Goal: Task Accomplishment & Management: Use online tool/utility

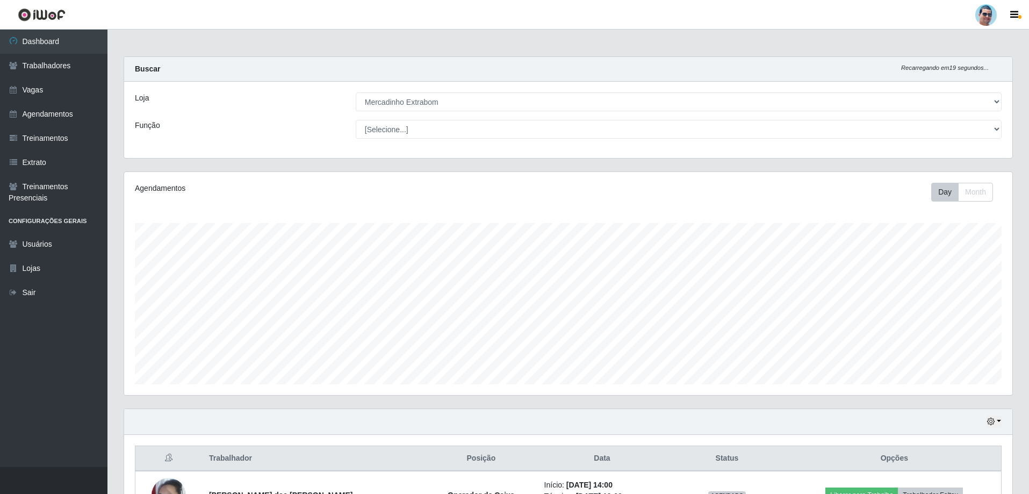
select select "175"
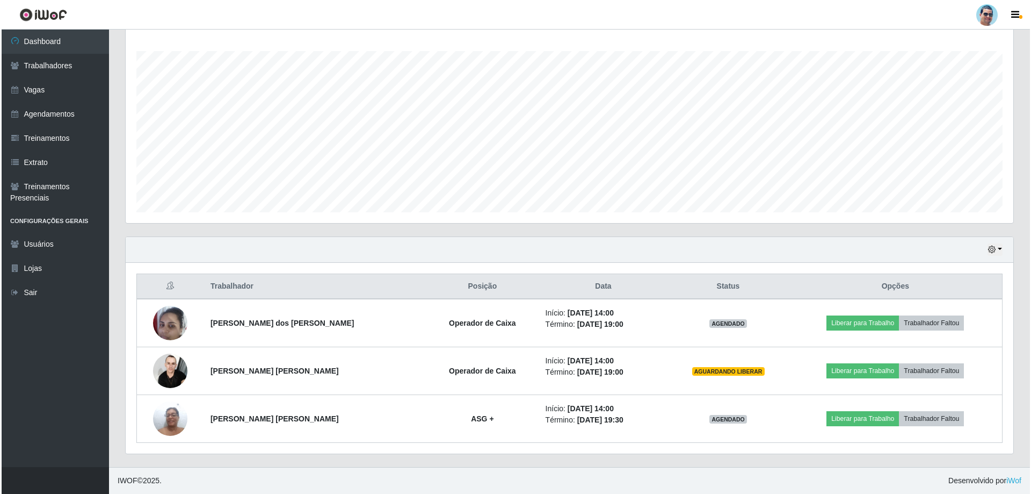
scroll to position [223, 888]
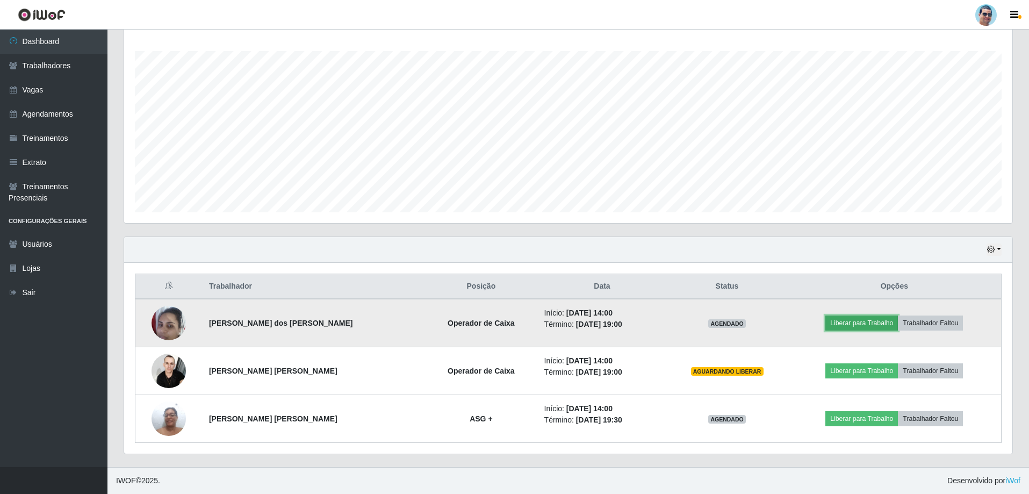
click at [856, 324] on button "Liberar para Trabalho" at bounding box center [861, 322] width 73 height 15
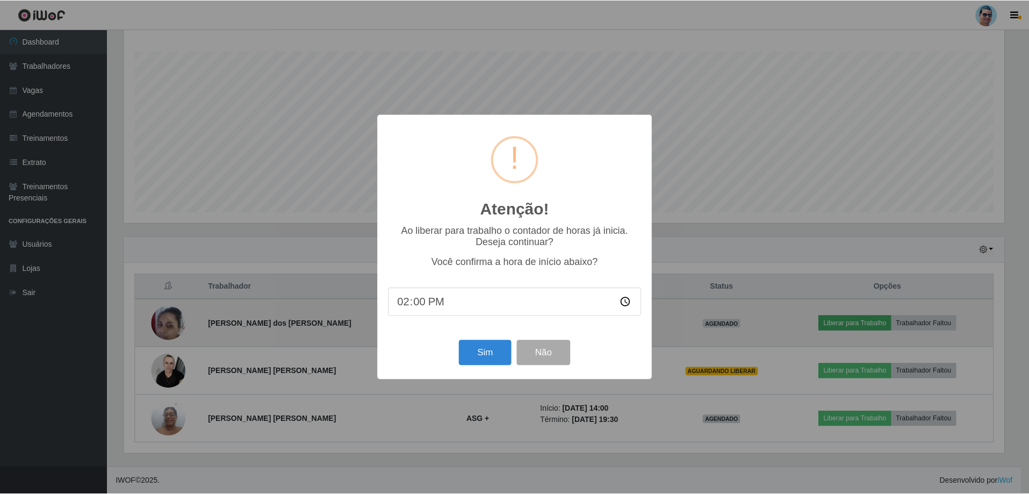
scroll to position [223, 882]
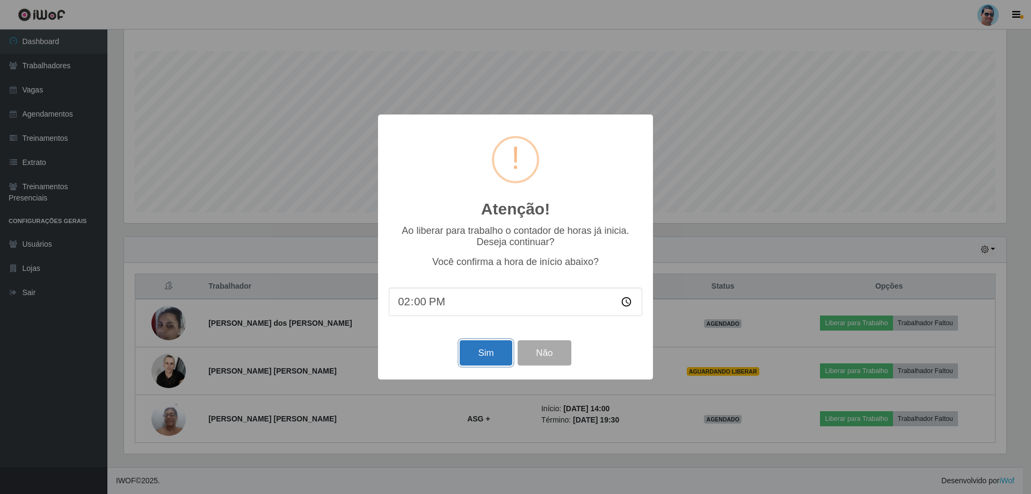
click at [476, 358] on button "Sim" at bounding box center [486, 352] width 52 height 25
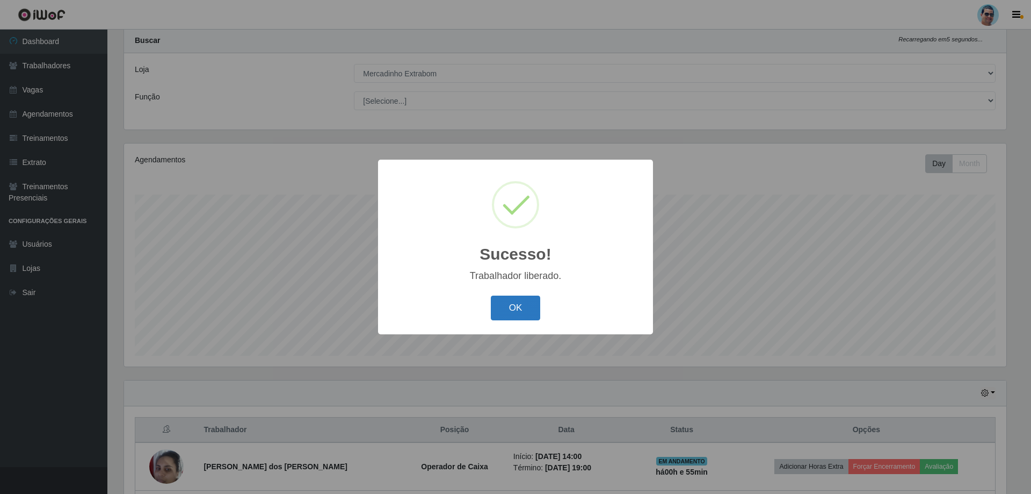
click at [526, 301] on button "OK" at bounding box center [516, 307] width 50 height 25
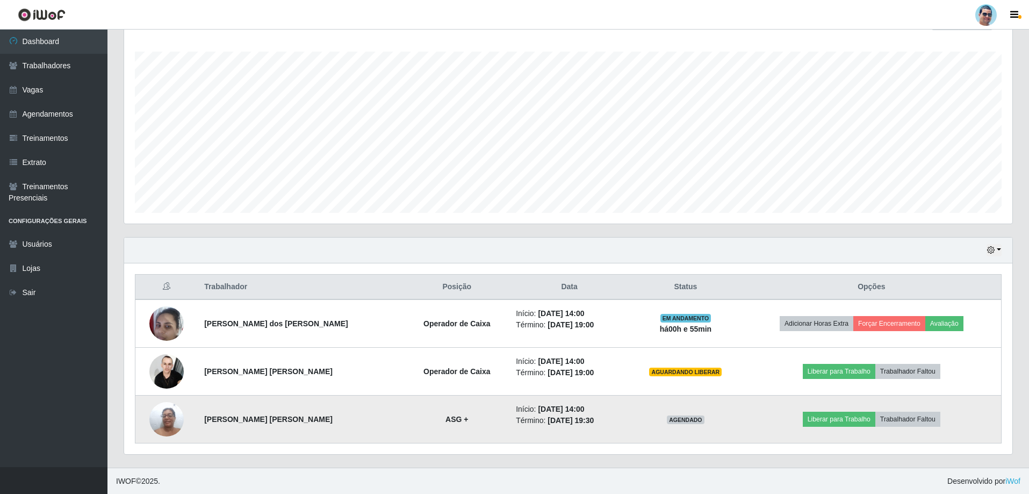
scroll to position [172, 0]
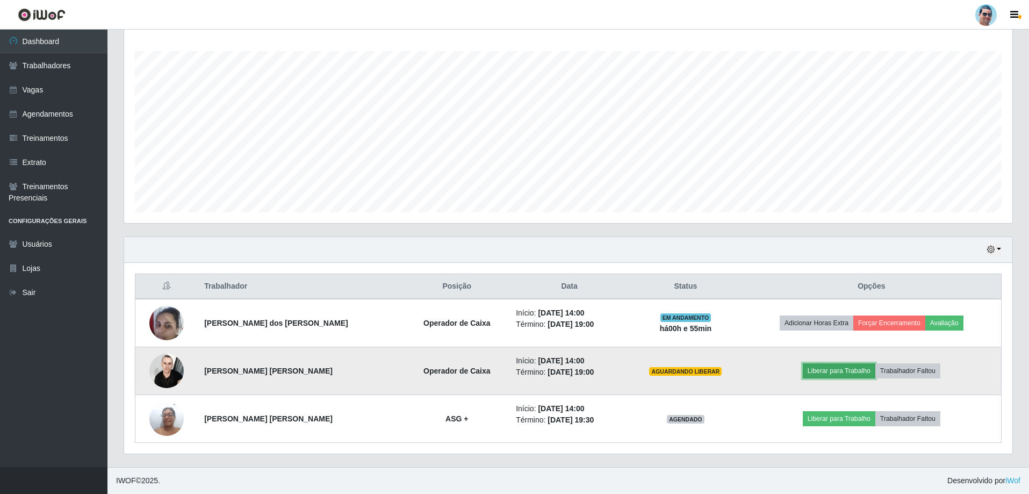
click at [812, 371] on button "Liberar para Trabalho" at bounding box center [838, 370] width 73 height 15
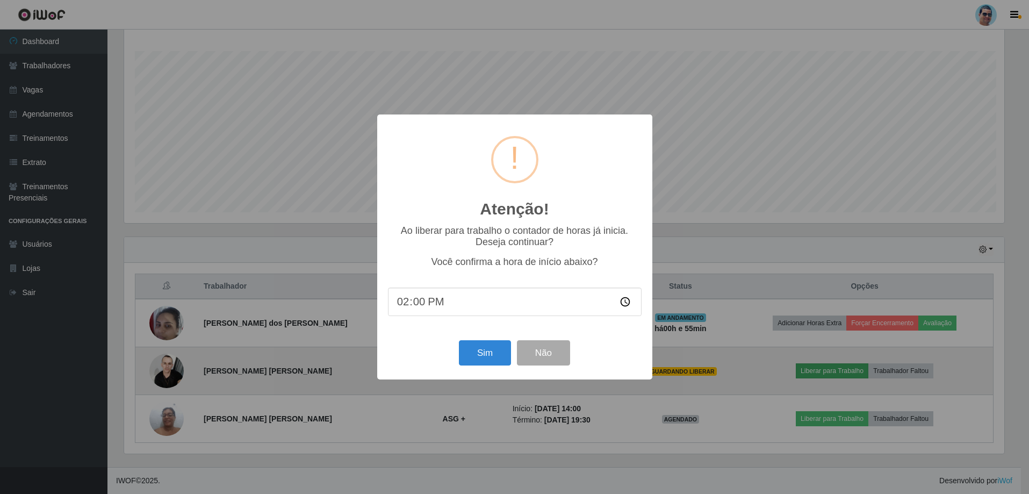
scroll to position [223, 882]
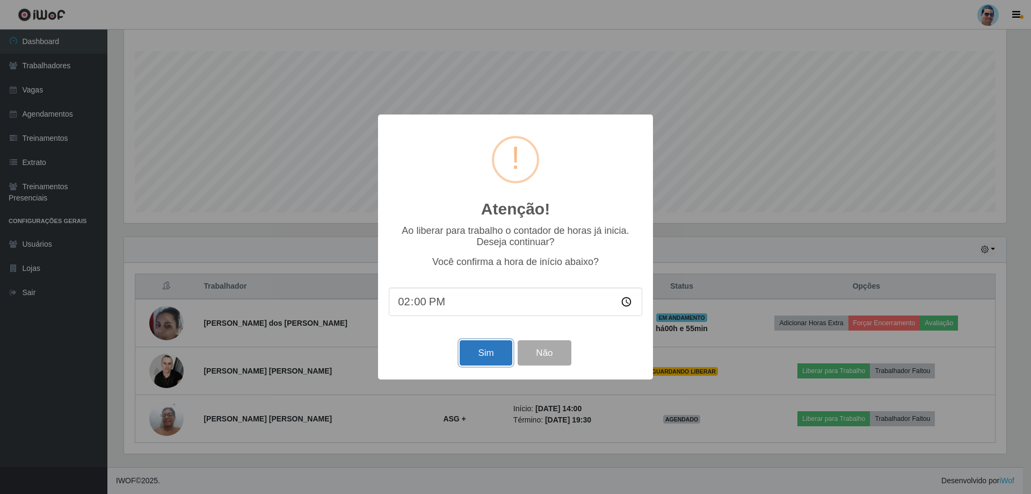
click at [490, 353] on button "Sim" at bounding box center [486, 352] width 52 height 25
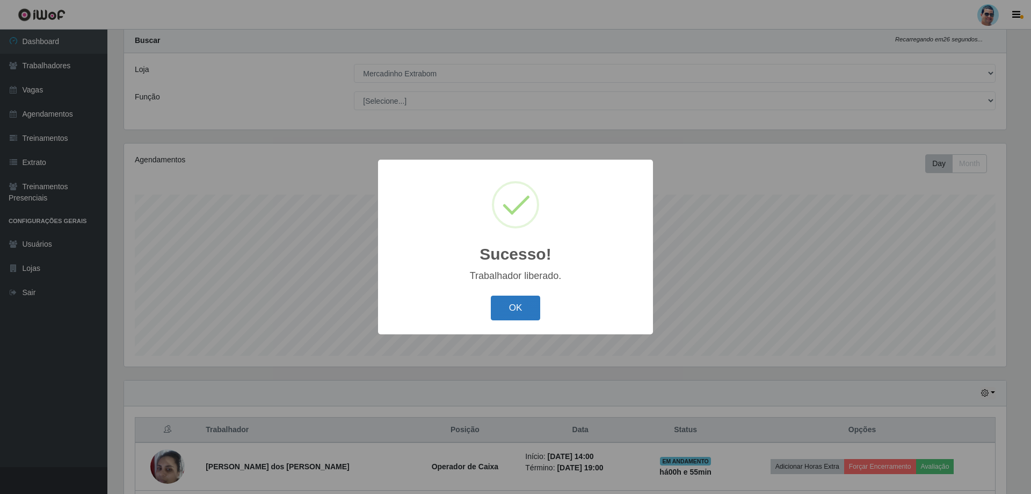
click at [519, 306] on button "OK" at bounding box center [516, 307] width 50 height 25
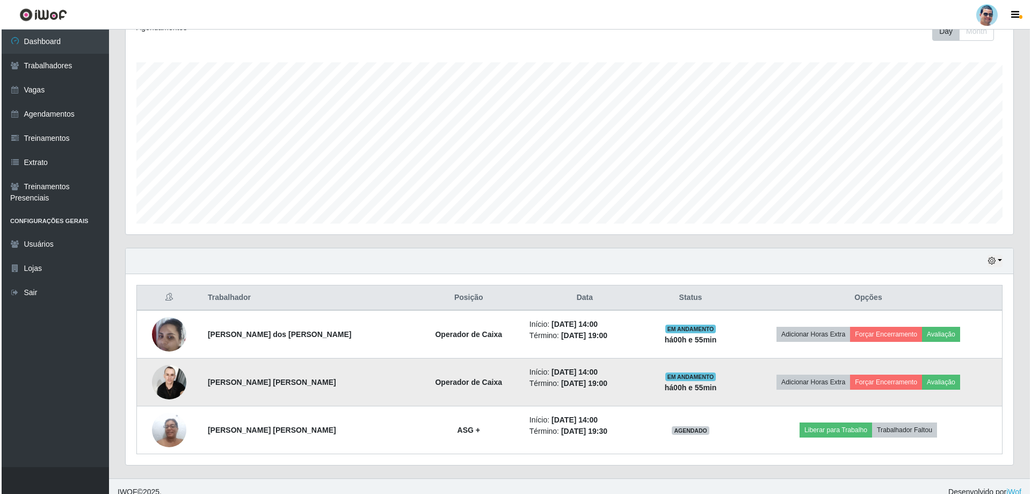
scroll to position [172, 0]
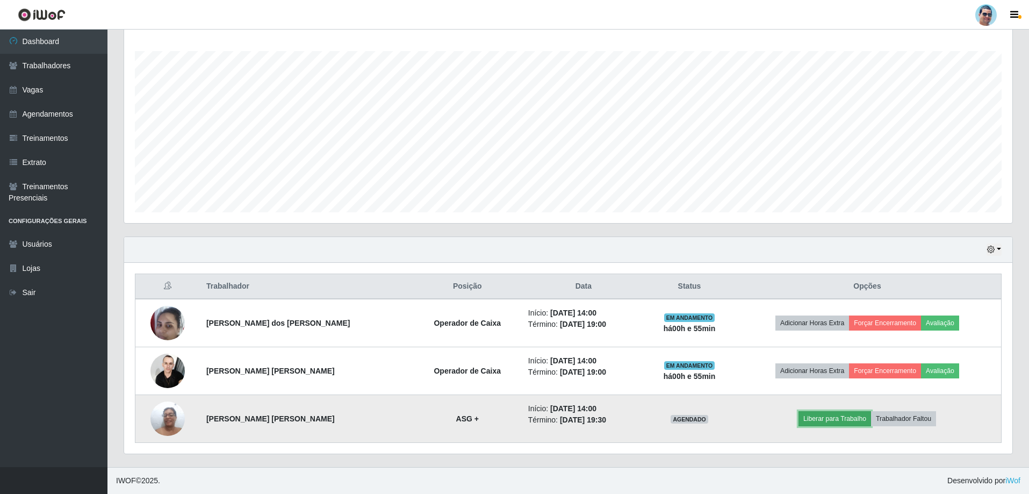
click at [844, 417] on button "Liberar para Trabalho" at bounding box center [834, 418] width 73 height 15
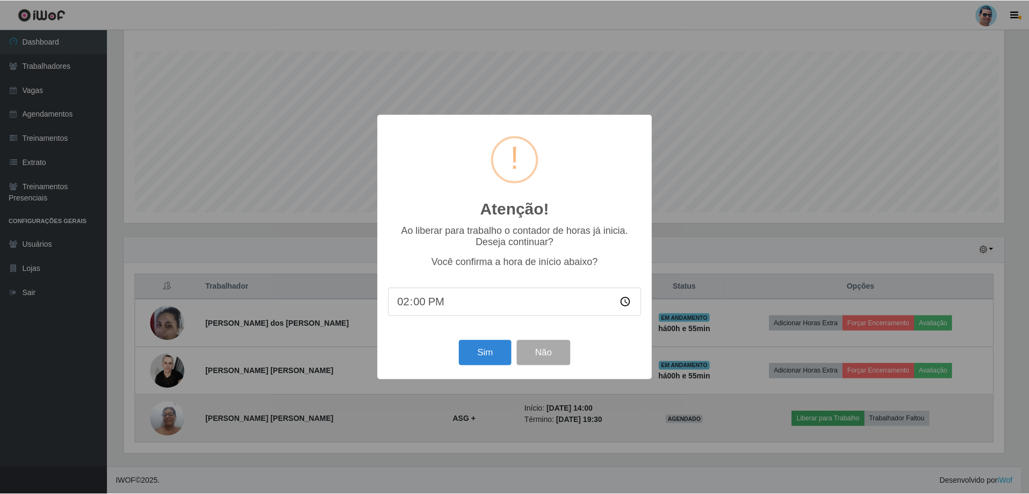
scroll to position [223, 882]
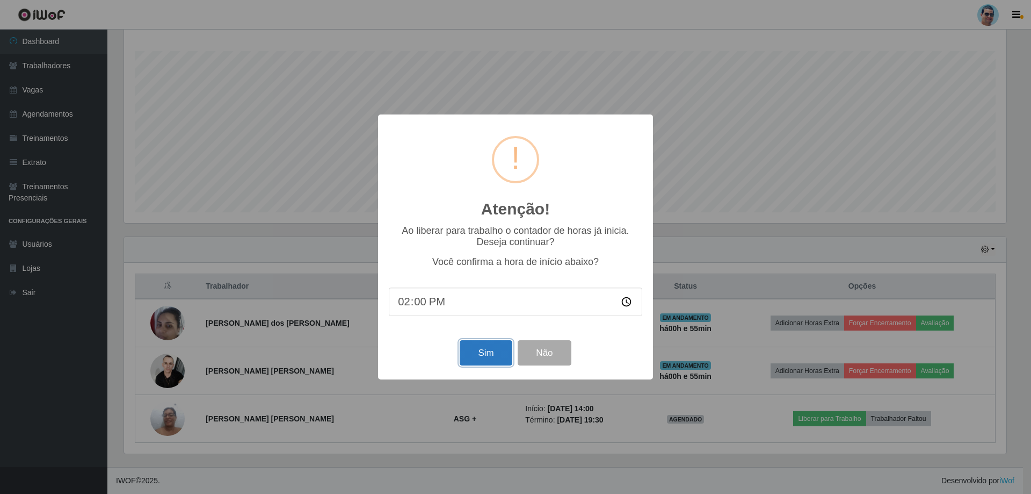
click at [501, 355] on button "Sim" at bounding box center [486, 352] width 52 height 25
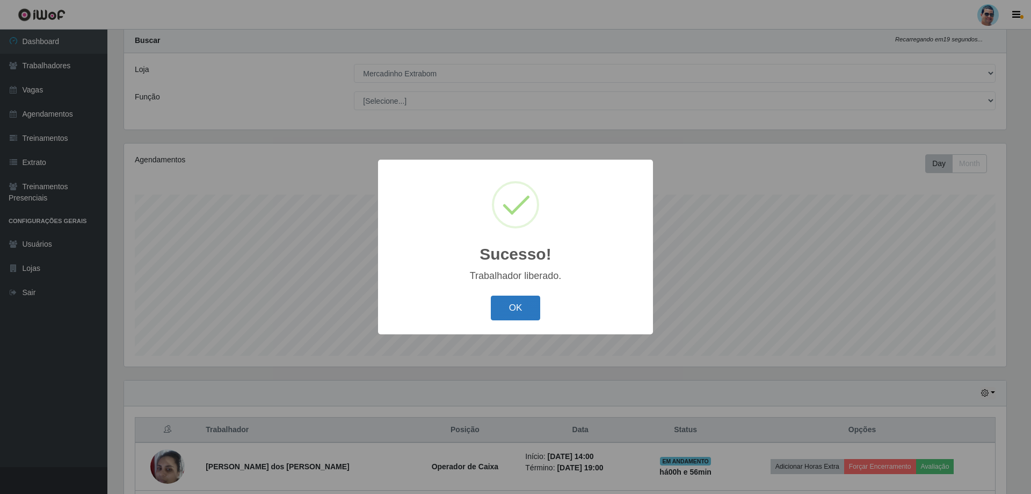
click at [527, 316] on button "OK" at bounding box center [516, 307] width 50 height 25
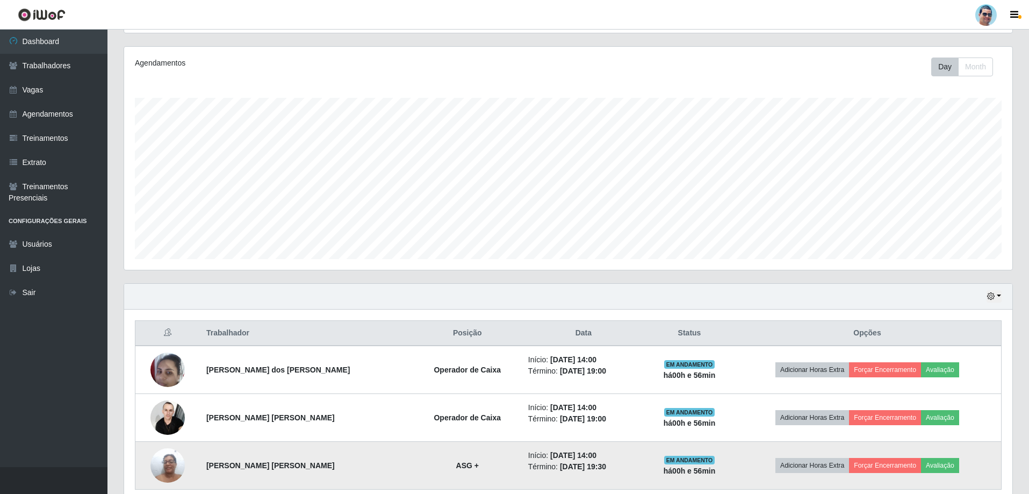
scroll to position [172, 0]
